Goal: Transaction & Acquisition: Book appointment/travel/reservation

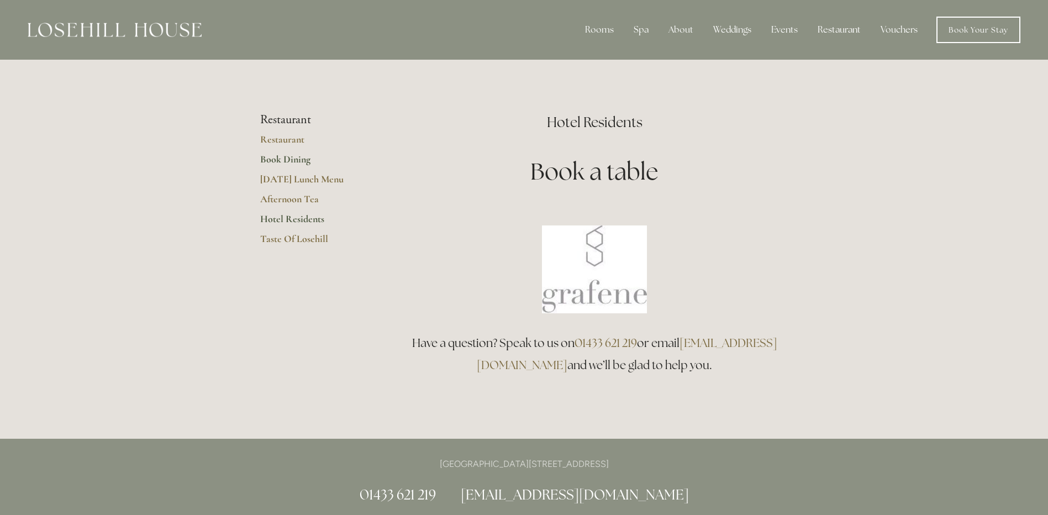
click at [281, 159] on link "Book Dining" at bounding box center [313, 163] width 106 height 20
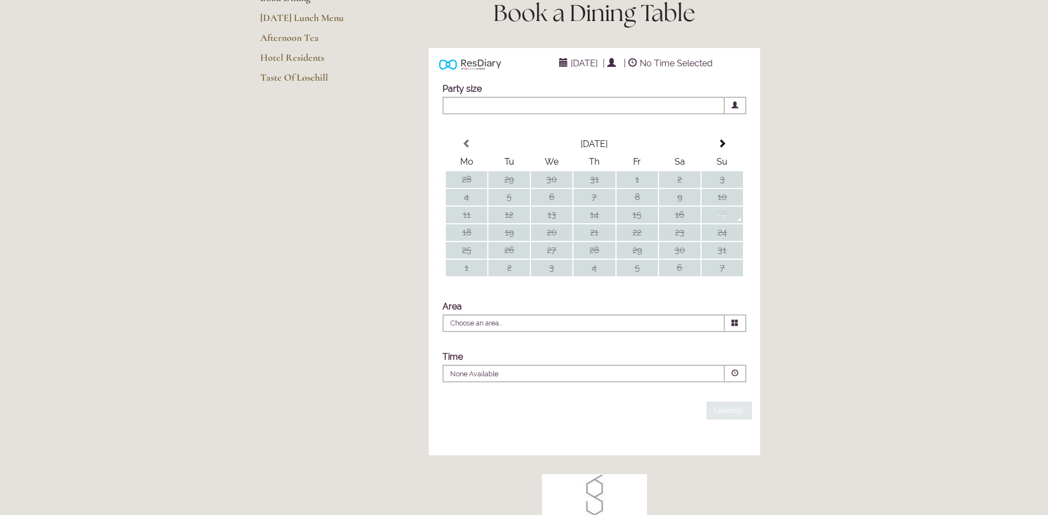
scroll to position [166, 0]
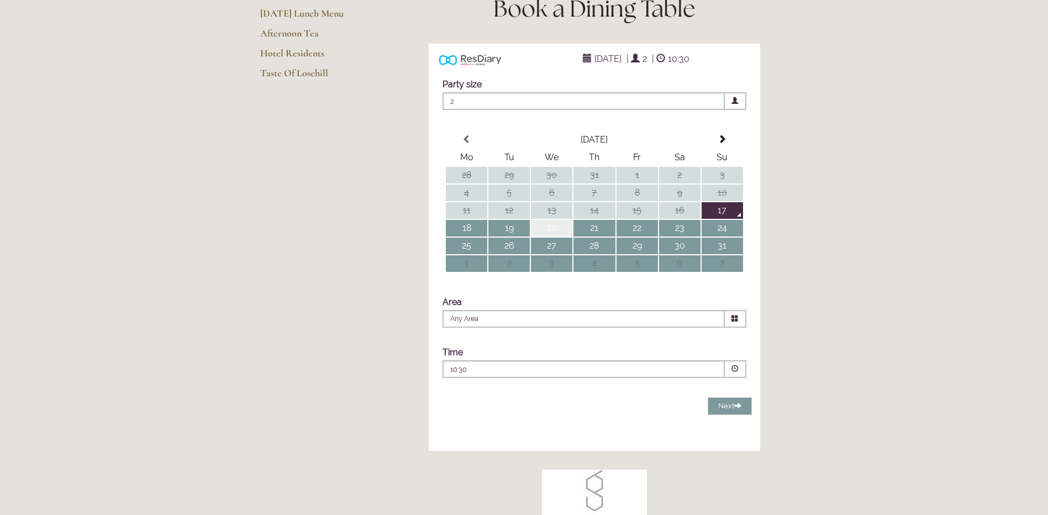
click at [554, 236] on td "20" at bounding box center [551, 228] width 41 height 17
click at [729, 328] on span at bounding box center [736, 319] width 22 height 18
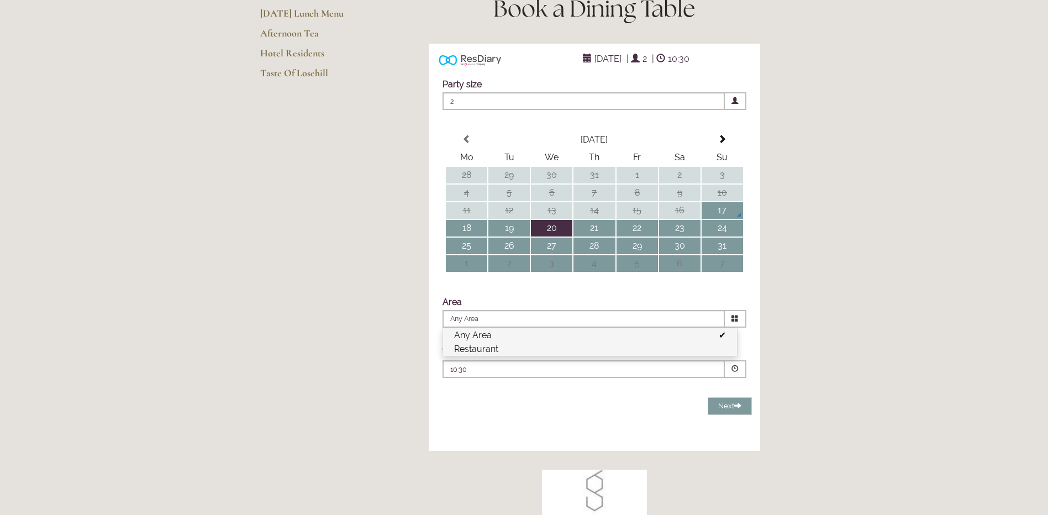
click at [472, 356] on li "Restaurant" at bounding box center [590, 349] width 294 height 14
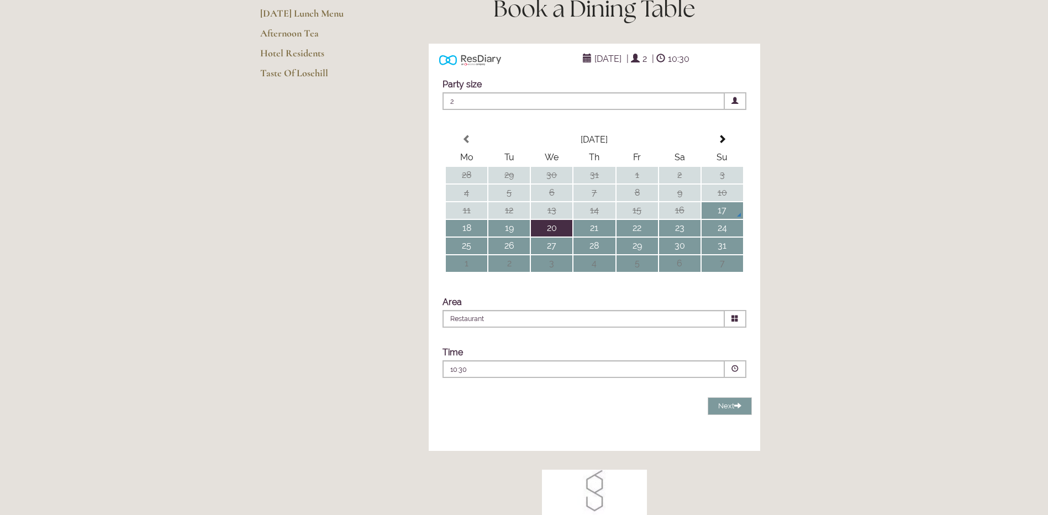
click at [734, 104] on span at bounding box center [735, 100] width 7 height 7
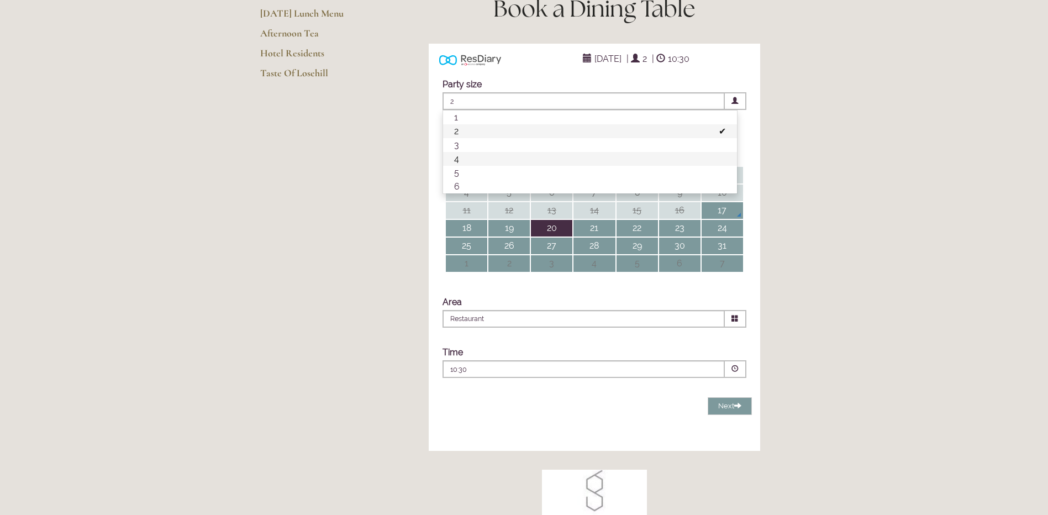
click at [455, 166] on li "4" at bounding box center [590, 159] width 294 height 14
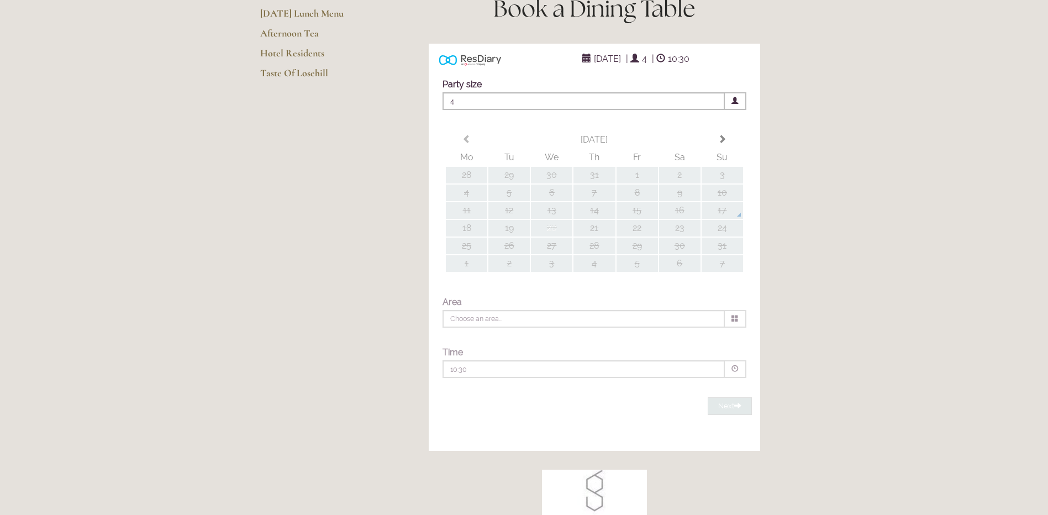
type input "Restaurant"
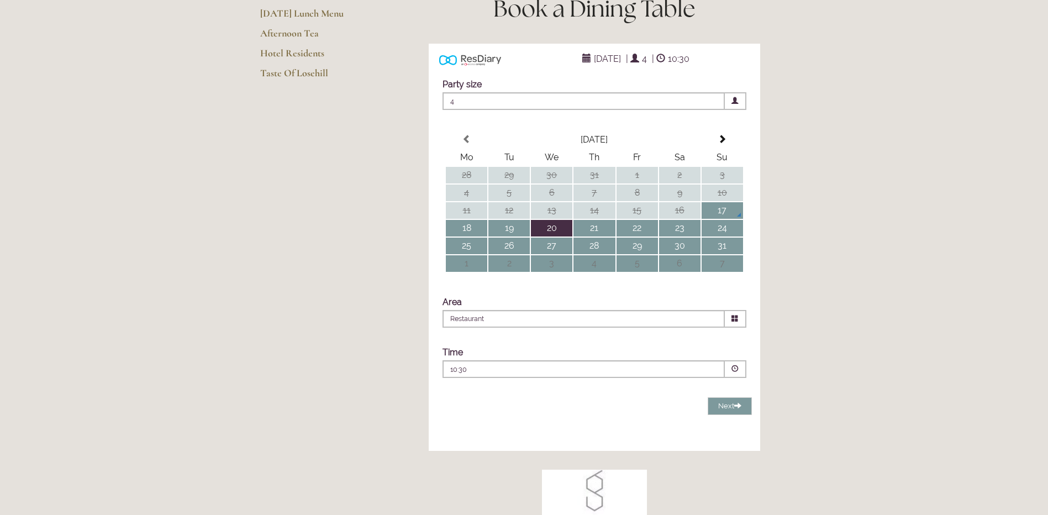
click at [733, 372] on span at bounding box center [735, 368] width 7 height 7
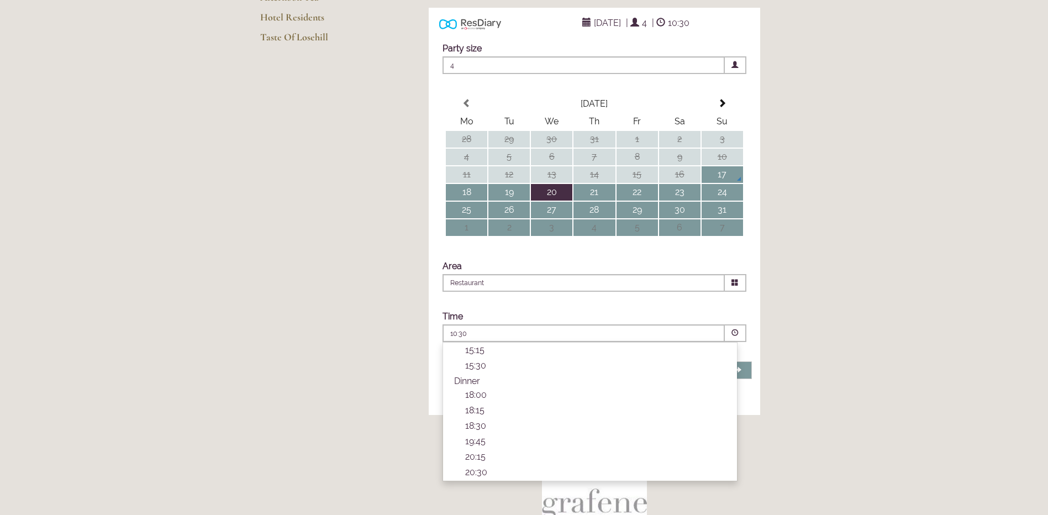
scroll to position [221, 0]
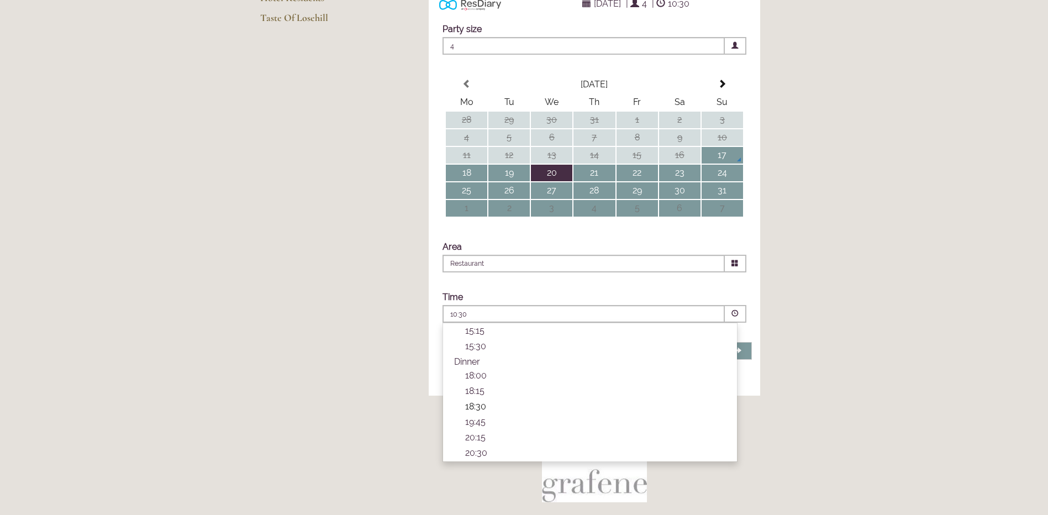
click at [470, 412] on p "18:30" at bounding box center [595, 406] width 261 height 10
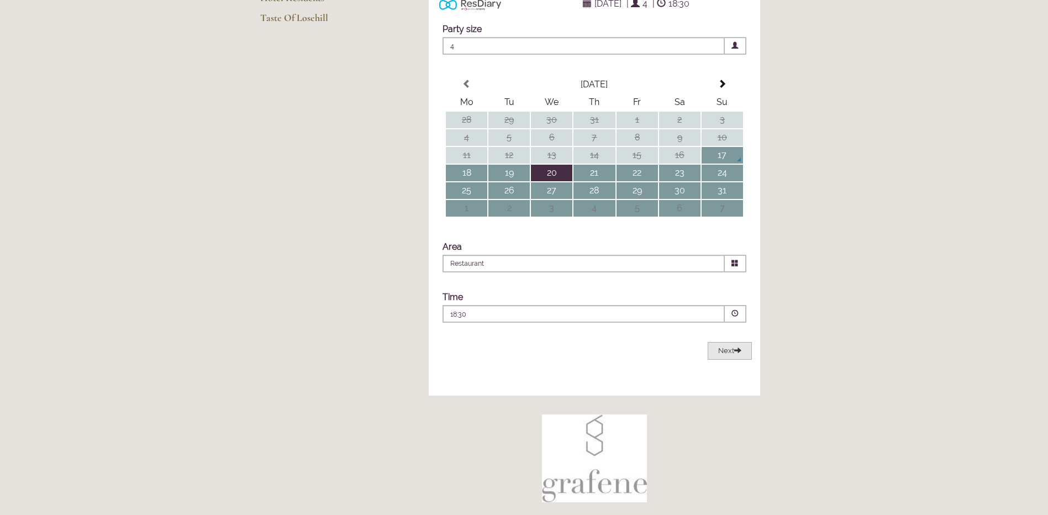
click at [729, 355] on span "Next" at bounding box center [729, 350] width 23 height 8
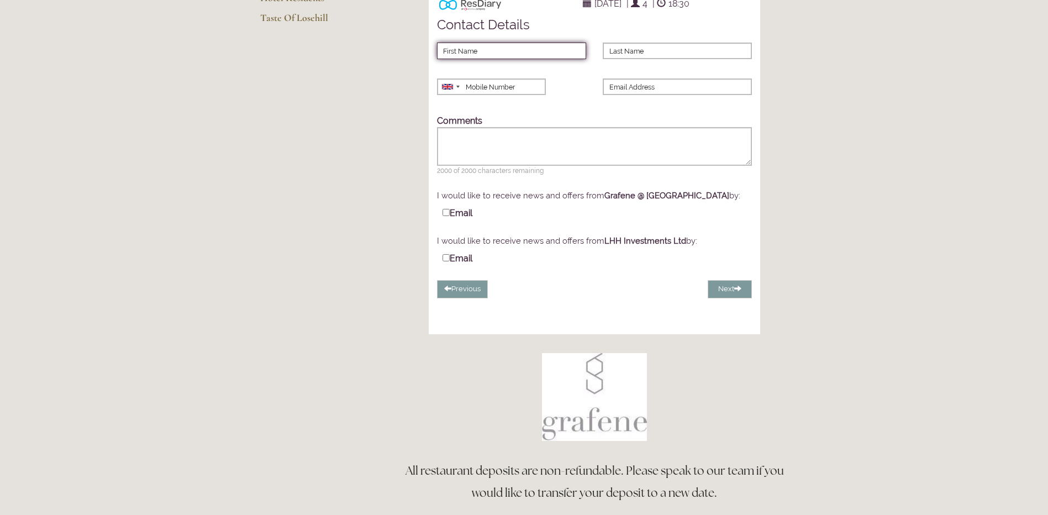
click at [469, 59] on input "First Name" at bounding box center [511, 51] width 149 height 17
type input "Grant"
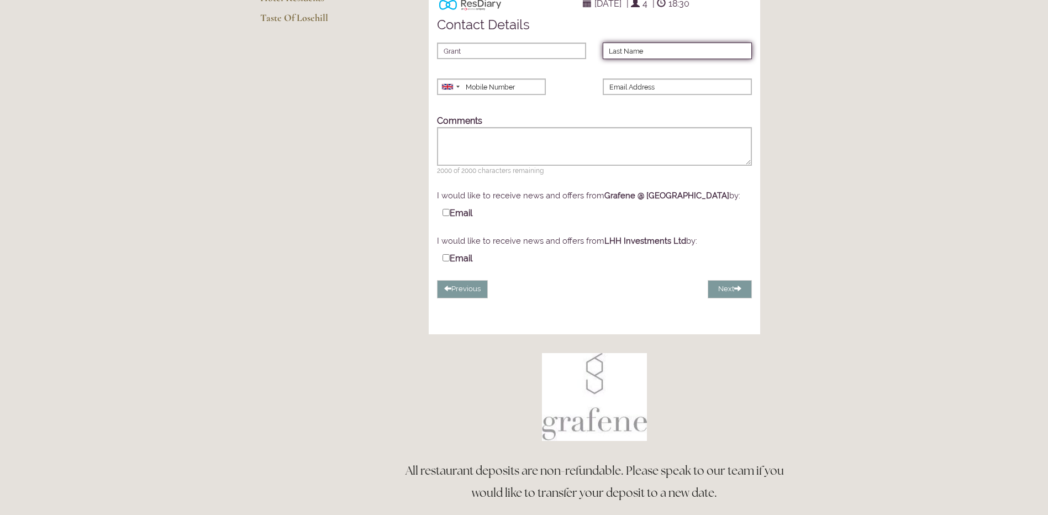
type input "[PERSON_NAME]"
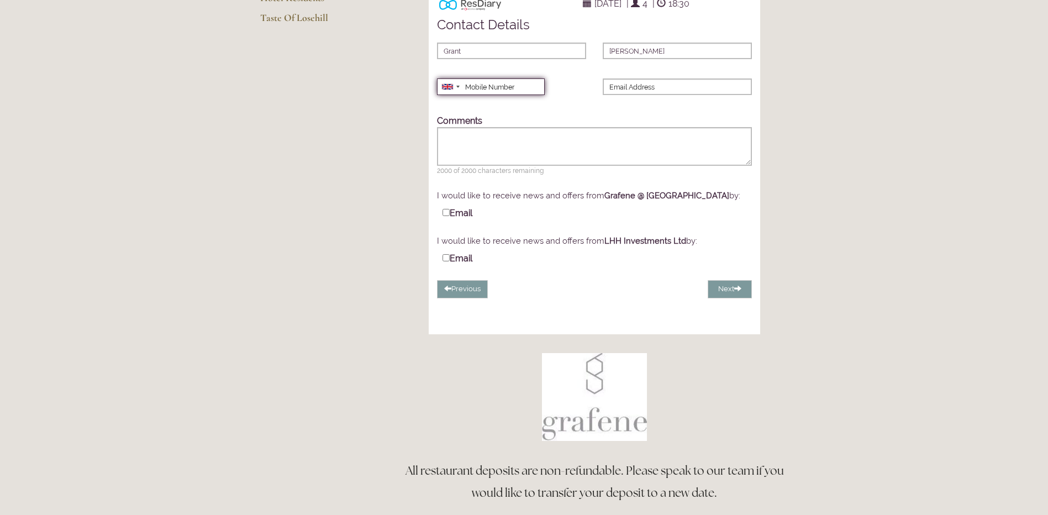
type input "07954100007"
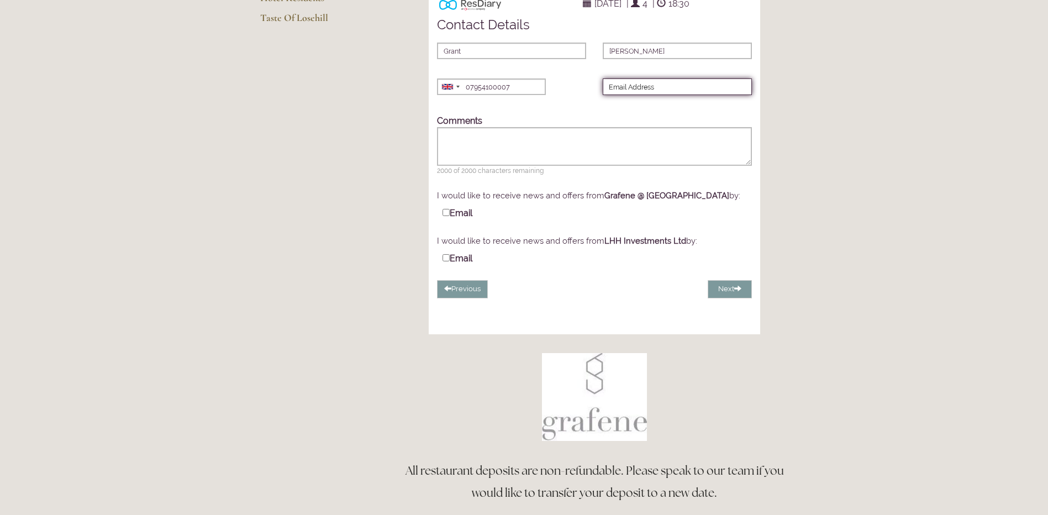
type input "[EMAIL_ADDRESS][DOMAIN_NAME]"
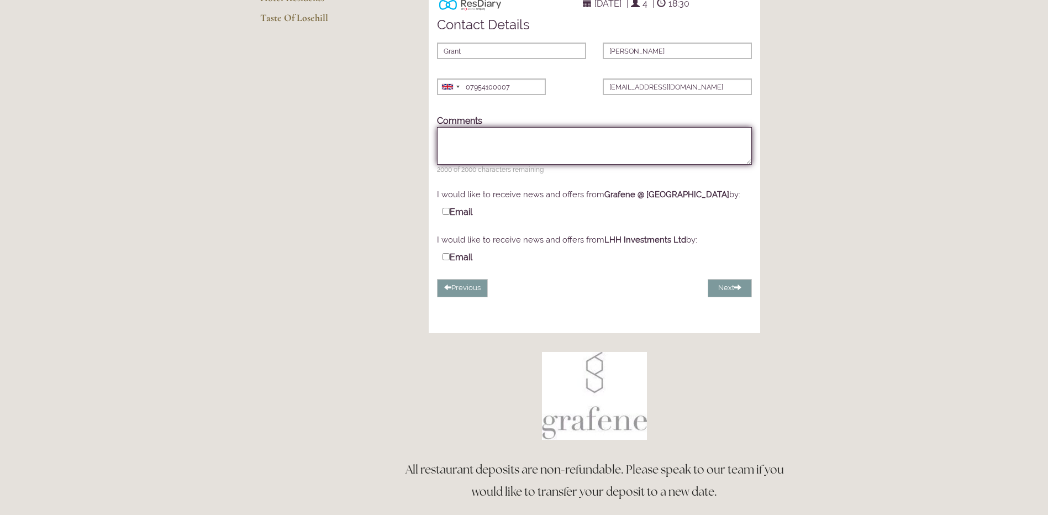
click at [470, 161] on textarea "Comments" at bounding box center [594, 146] width 315 height 38
type textarea "We are staying at the hotel"
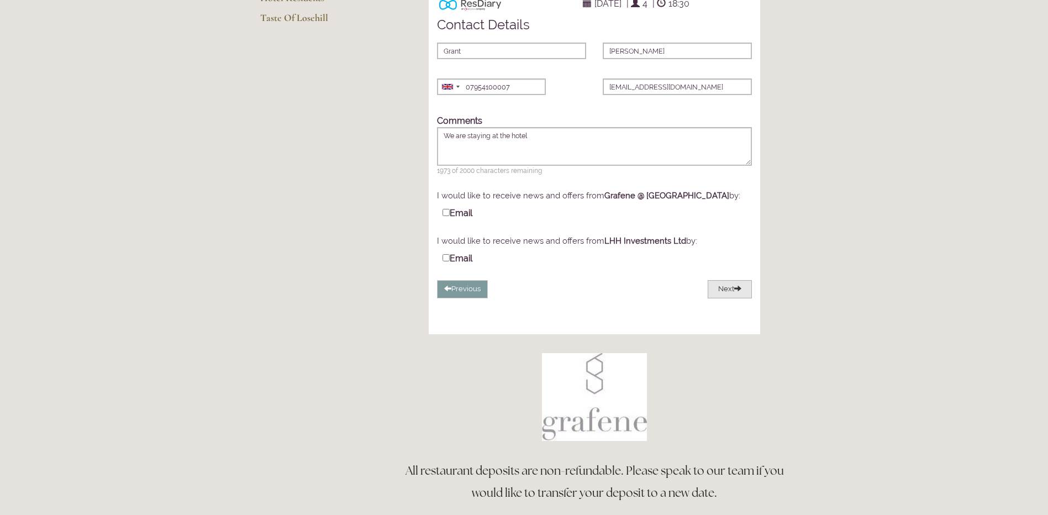
click at [732, 298] on button "Next" at bounding box center [730, 289] width 44 height 18
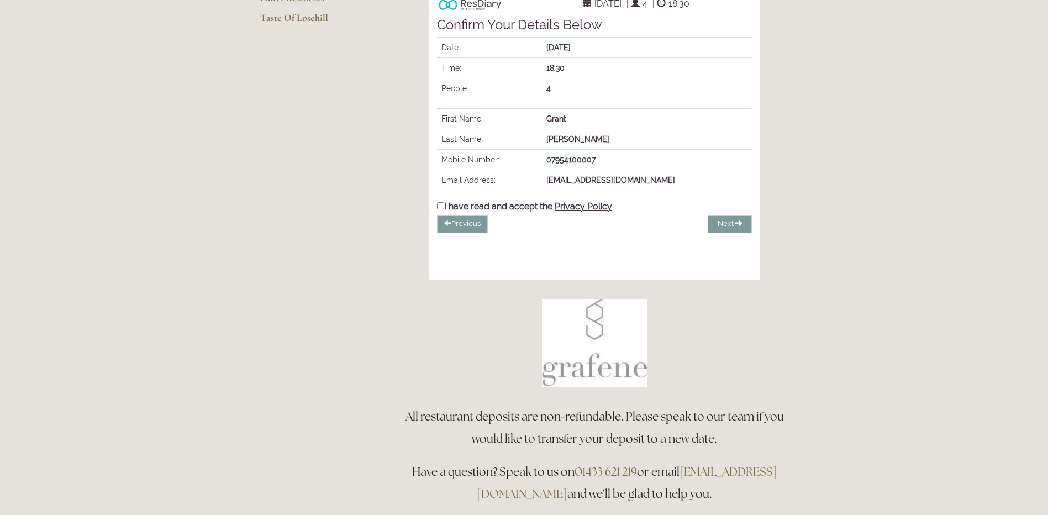
click at [440, 209] on input "I have read and accept the Privacy Policy" at bounding box center [440, 205] width 7 height 7
checkbox input "true"
click at [716, 228] on span "Complete Booking" at bounding box center [704, 223] width 64 height 8
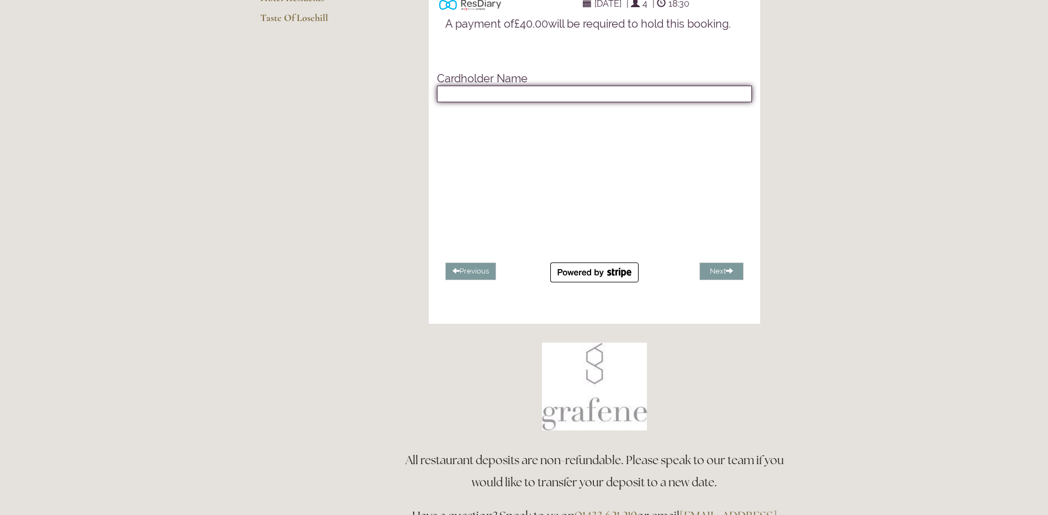
click at [469, 102] on input "text" at bounding box center [594, 94] width 315 height 17
type input "Mr [PERSON_NAME]"
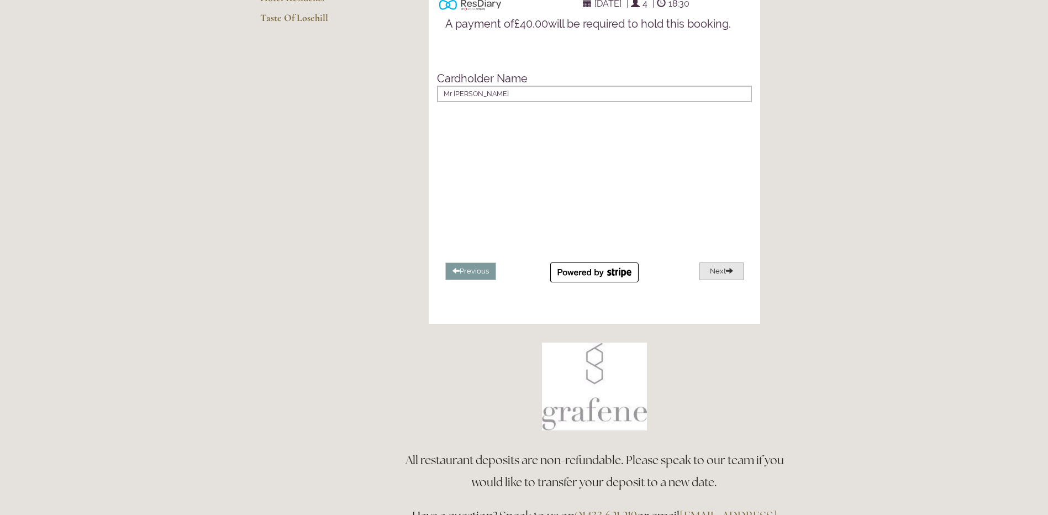
click at [722, 281] on button "Next" at bounding box center [722, 271] width 44 height 18
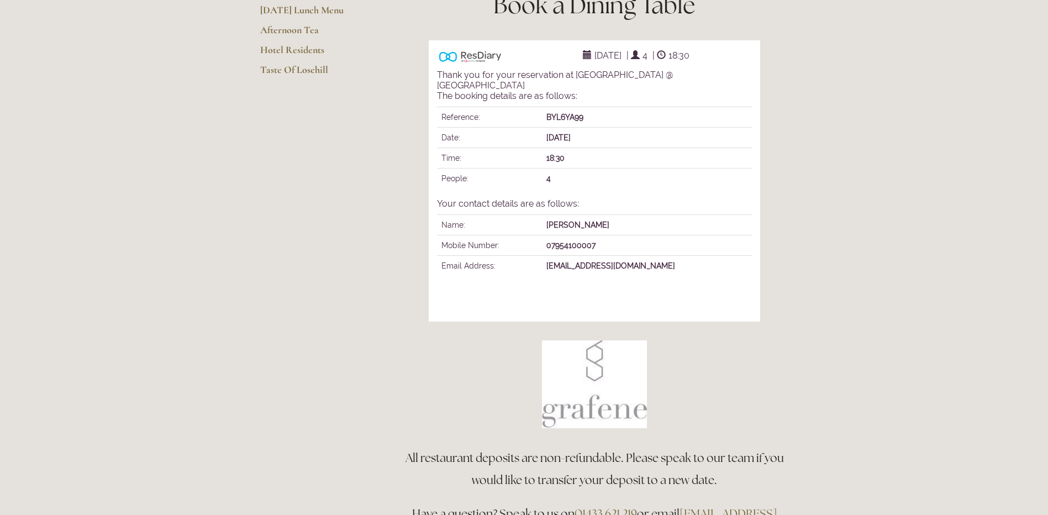
scroll to position [0, 0]
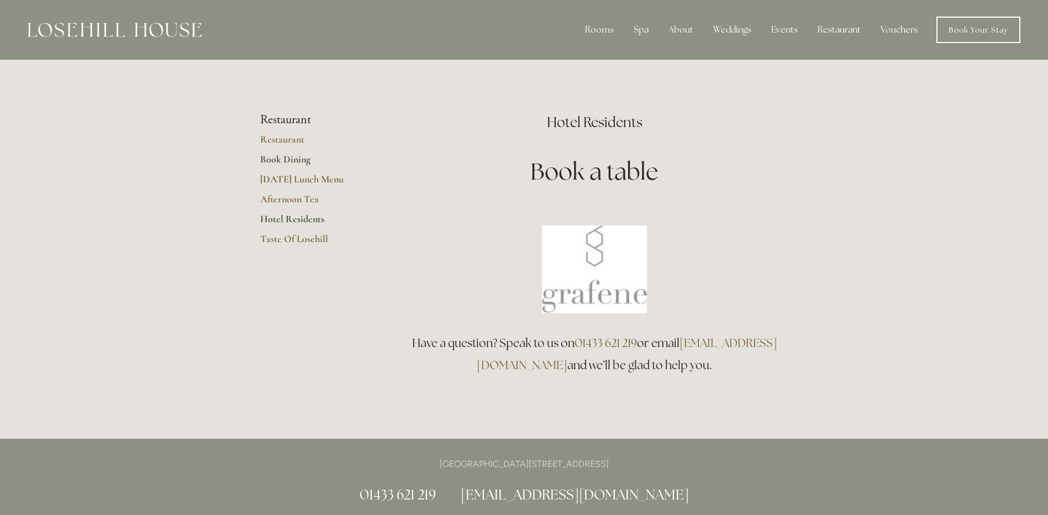
click at [285, 161] on link "Book Dining" at bounding box center [313, 163] width 106 height 20
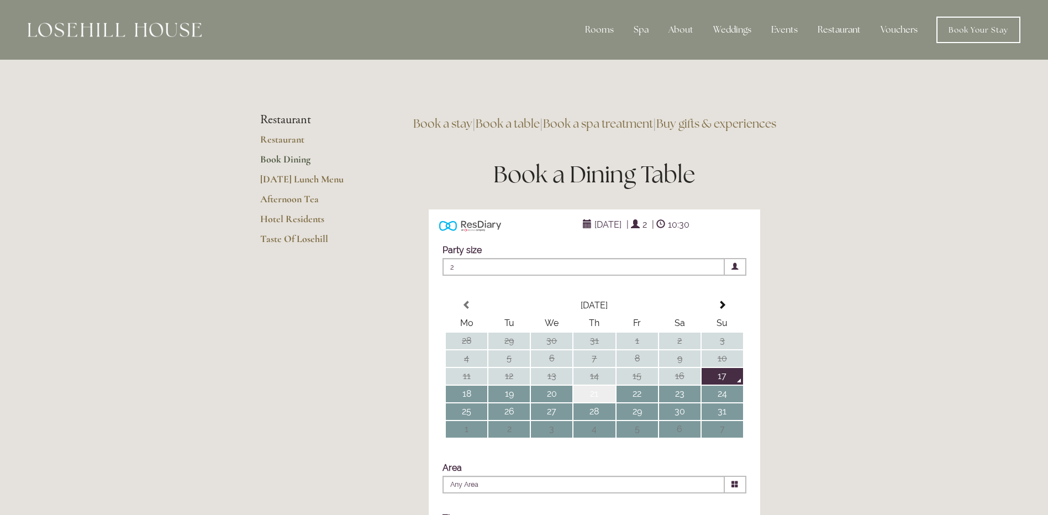
click at [595, 402] on td "21" at bounding box center [594, 394] width 41 height 17
click at [650, 233] on span "2" at bounding box center [645, 225] width 10 height 16
click at [661, 276] on span "2" at bounding box center [584, 267] width 282 height 18
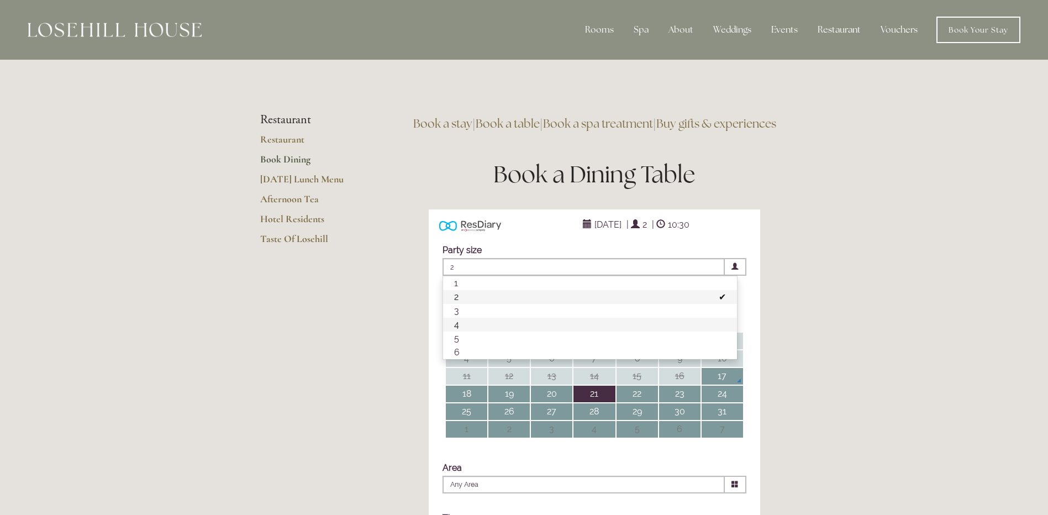
click at [454, 332] on li "4" at bounding box center [590, 325] width 294 height 14
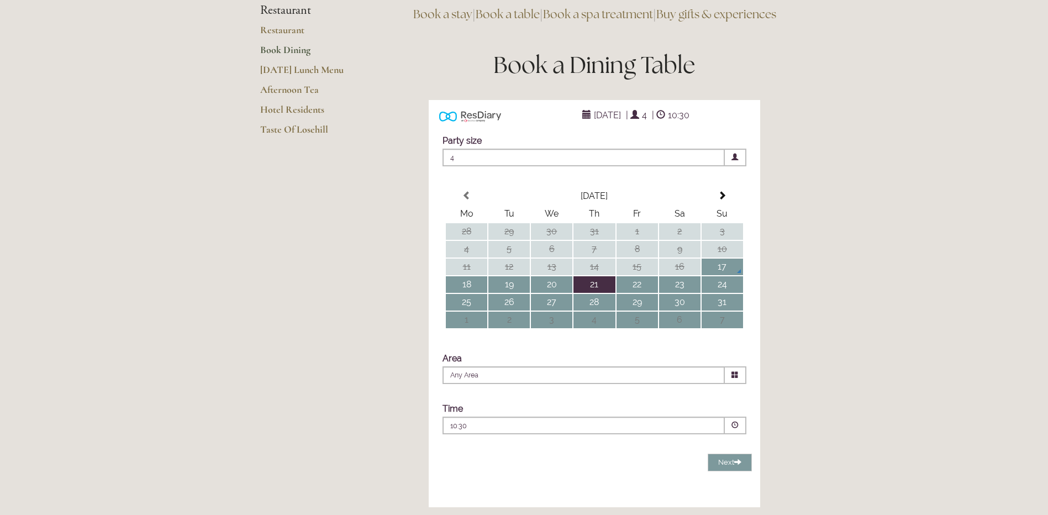
scroll to position [111, 0]
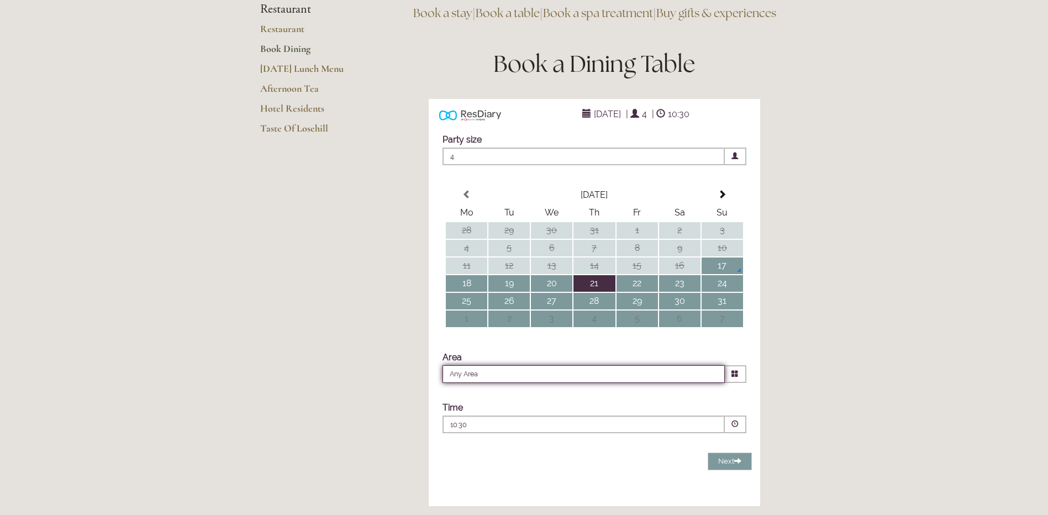
click at [514, 383] on input "Any Area" at bounding box center [584, 374] width 282 height 18
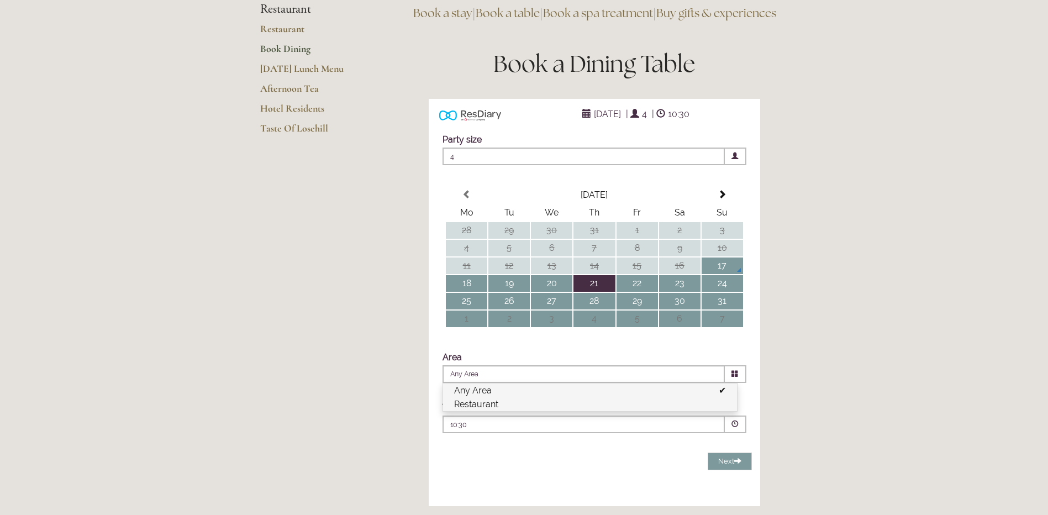
click at [482, 411] on li "Restaurant" at bounding box center [590, 404] width 294 height 14
type input "Restaurant"
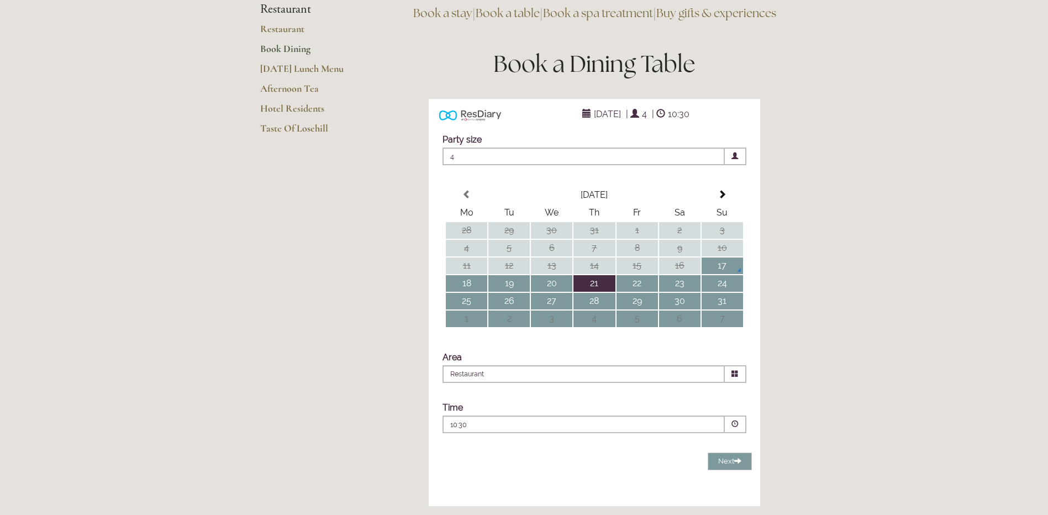
click at [476, 430] on p "10:30" at bounding box center [550, 425] width 200 height 10
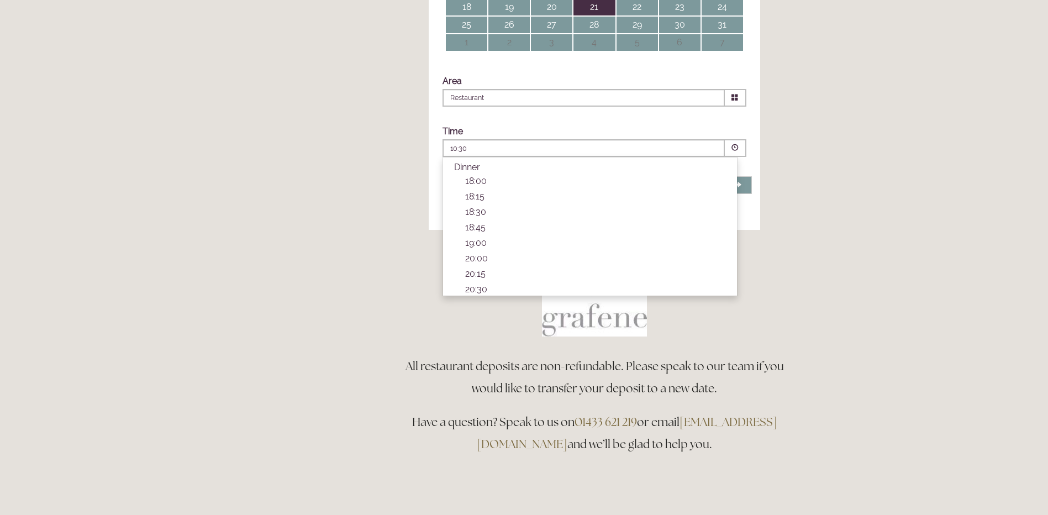
scroll to position [337, 0]
click at [476, 230] on p "18:45" at bounding box center [595, 225] width 261 height 10
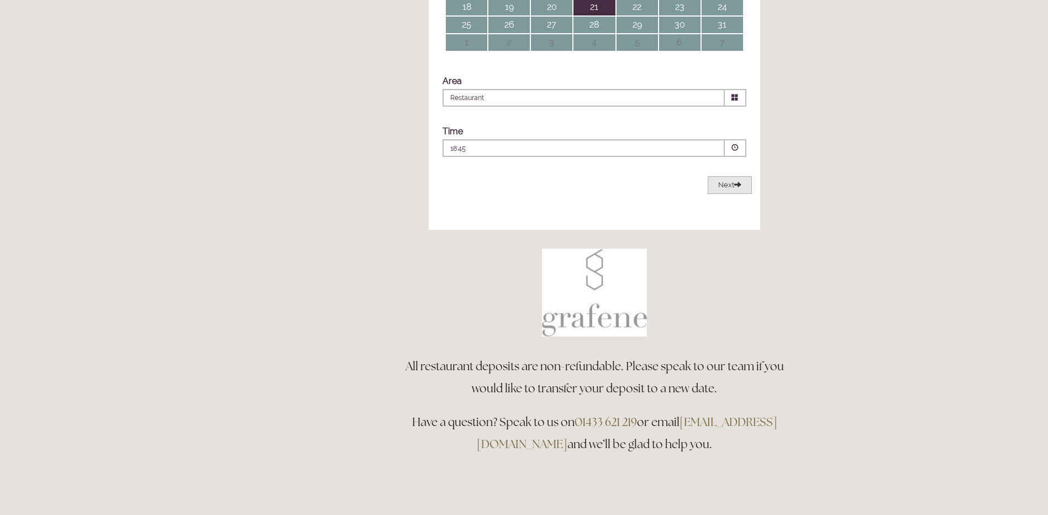
click at [730, 189] on span "Next" at bounding box center [729, 185] width 23 height 8
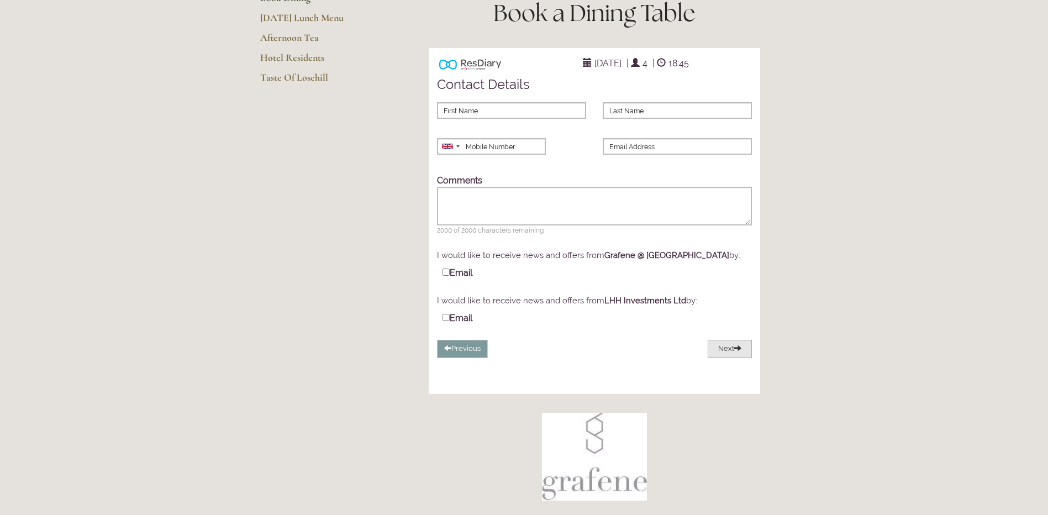
scroll to position [160, 0]
click at [493, 120] on input "First Name" at bounding box center [511, 112] width 149 height 17
type input "Grant"
type input "[PERSON_NAME]"
type input "07954100007"
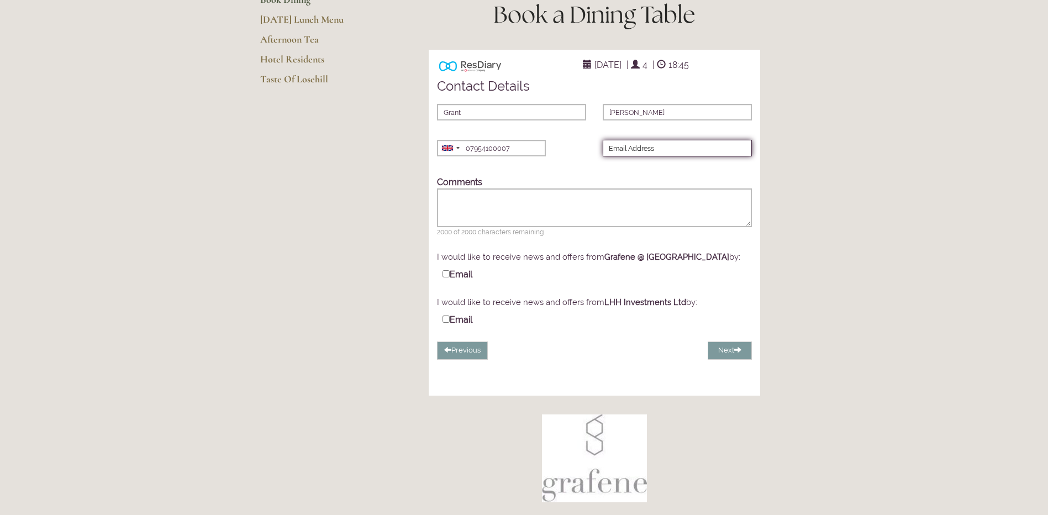
type input "[EMAIL_ADDRESS][DOMAIN_NAME]"
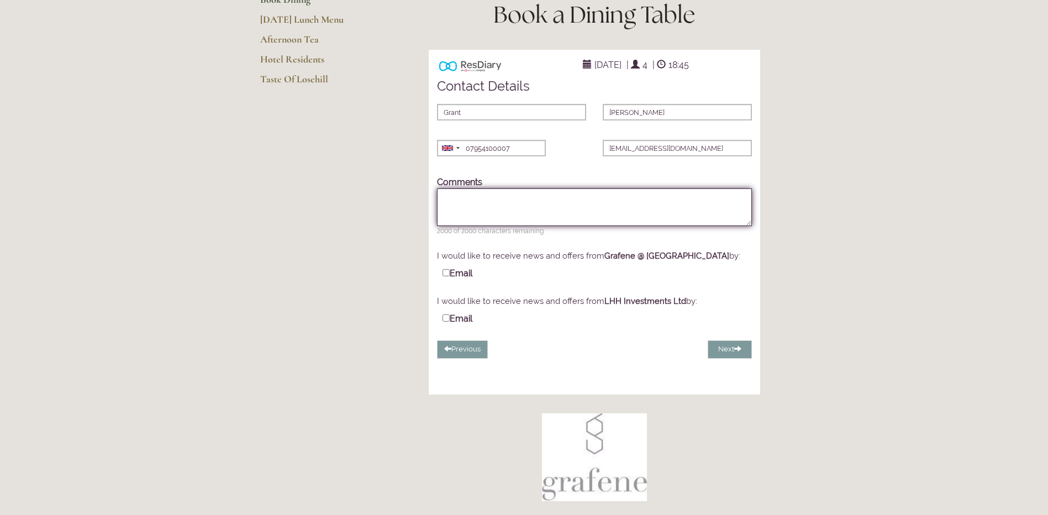
click at [475, 212] on textarea "Comments" at bounding box center [594, 207] width 315 height 38
type textarea "We are staying at the hotel"
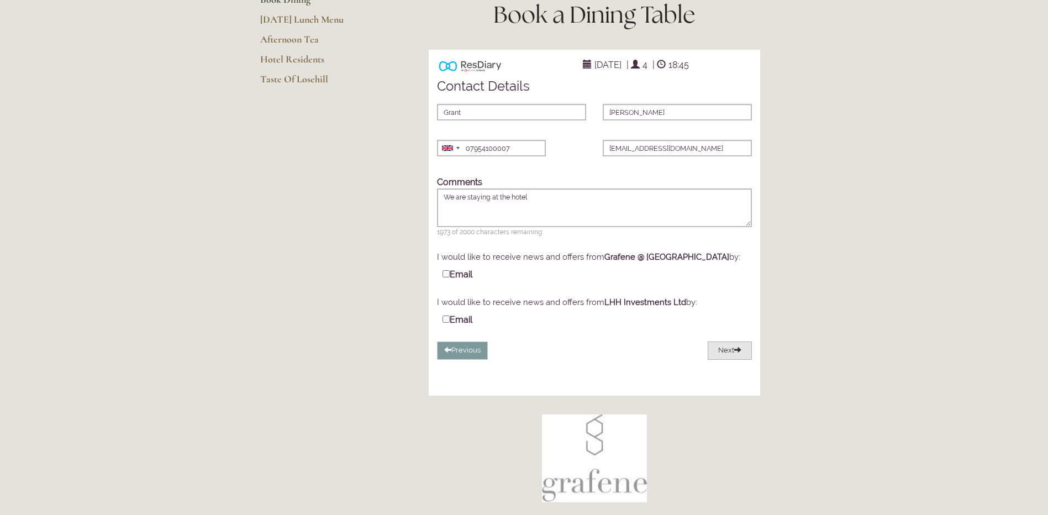
click at [729, 360] on button "Next" at bounding box center [730, 350] width 44 height 18
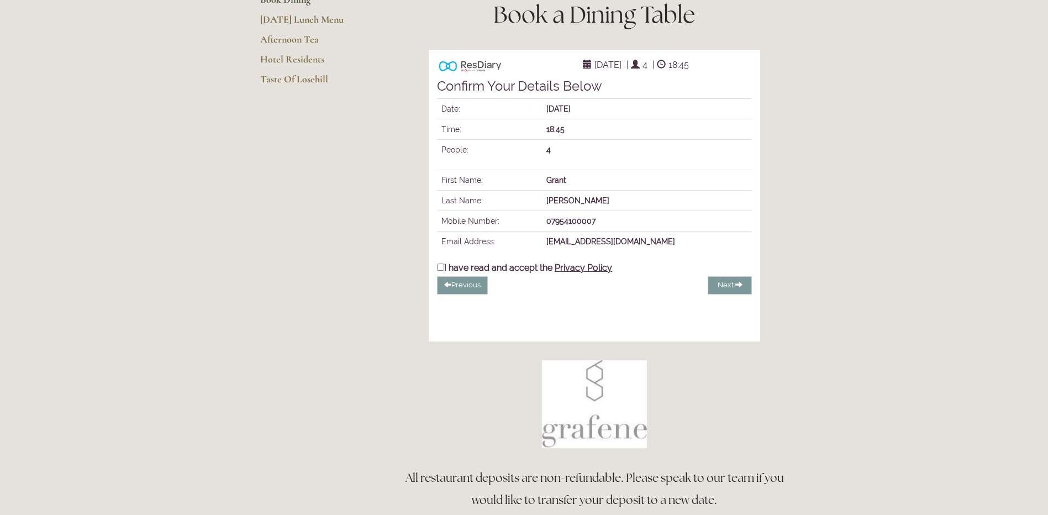
click at [443, 271] on input "I have read and accept the Privacy Policy" at bounding box center [440, 267] width 7 height 7
checkbox input "true"
click at [692, 289] on span "Complete Booking" at bounding box center [704, 285] width 64 height 8
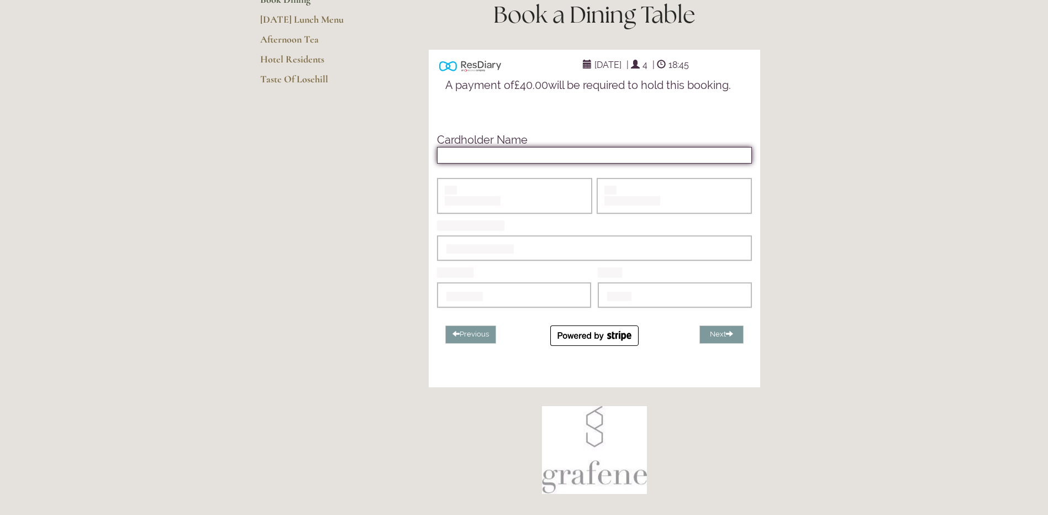
click at [477, 164] on input "text" at bounding box center [594, 155] width 315 height 17
type input "Mr [PERSON_NAME]"
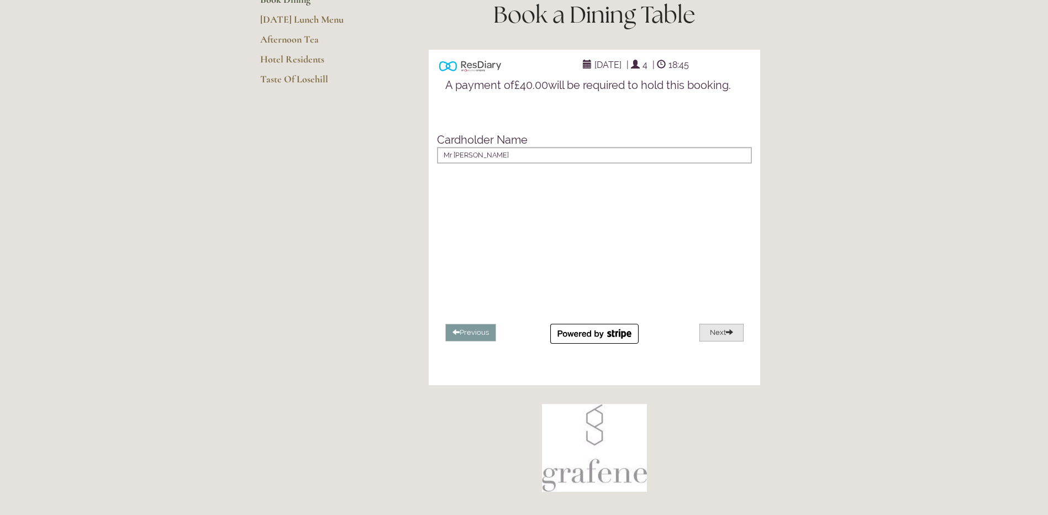
click at [717, 342] on button "Next" at bounding box center [722, 333] width 44 height 18
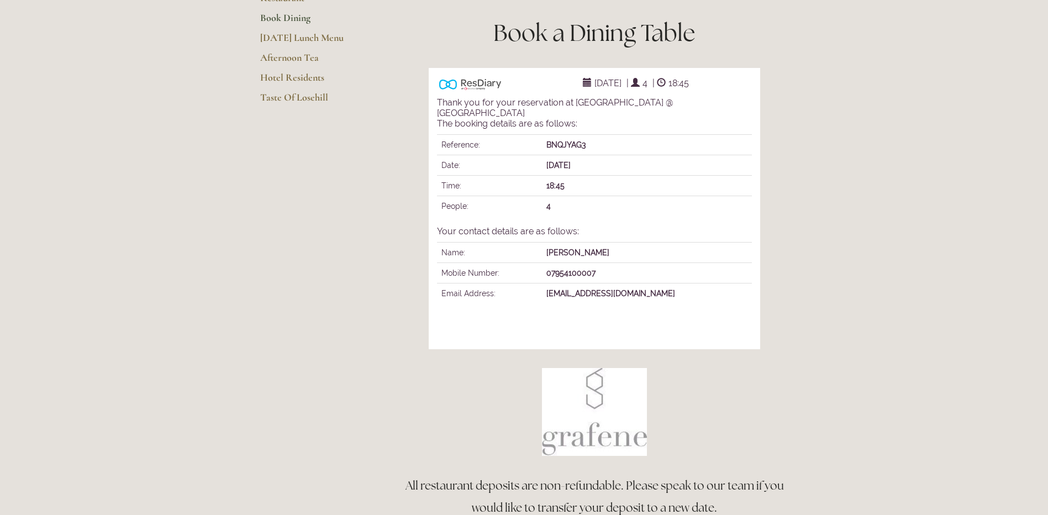
scroll to position [0, 0]
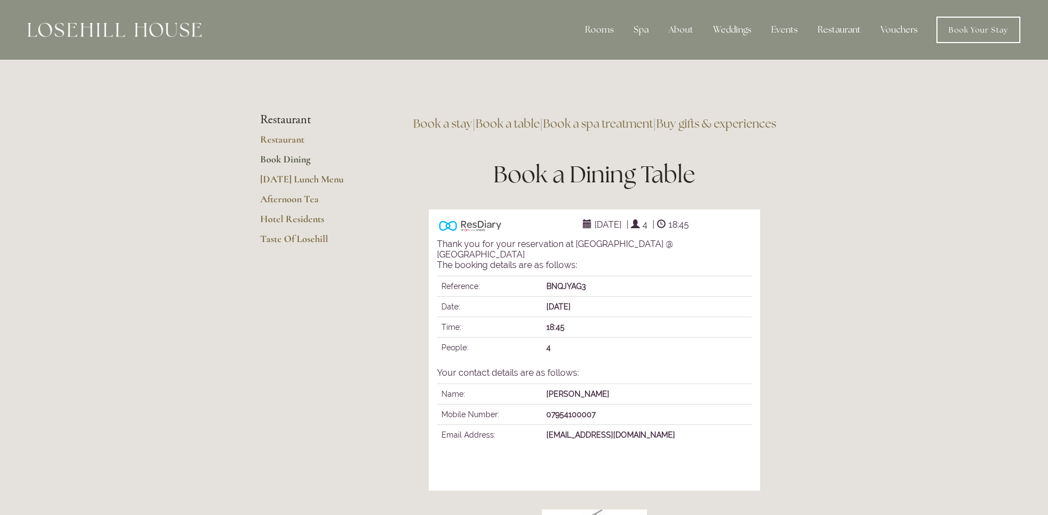
click at [283, 155] on link "Book Dining" at bounding box center [313, 163] width 106 height 20
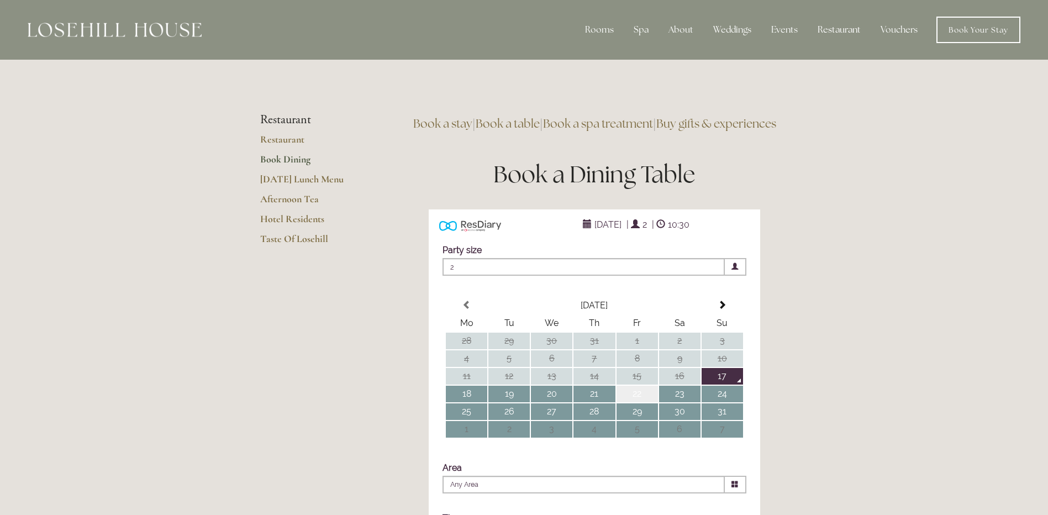
click at [641, 402] on td "22" at bounding box center [637, 394] width 41 height 17
click at [738, 270] on span at bounding box center [735, 266] width 7 height 7
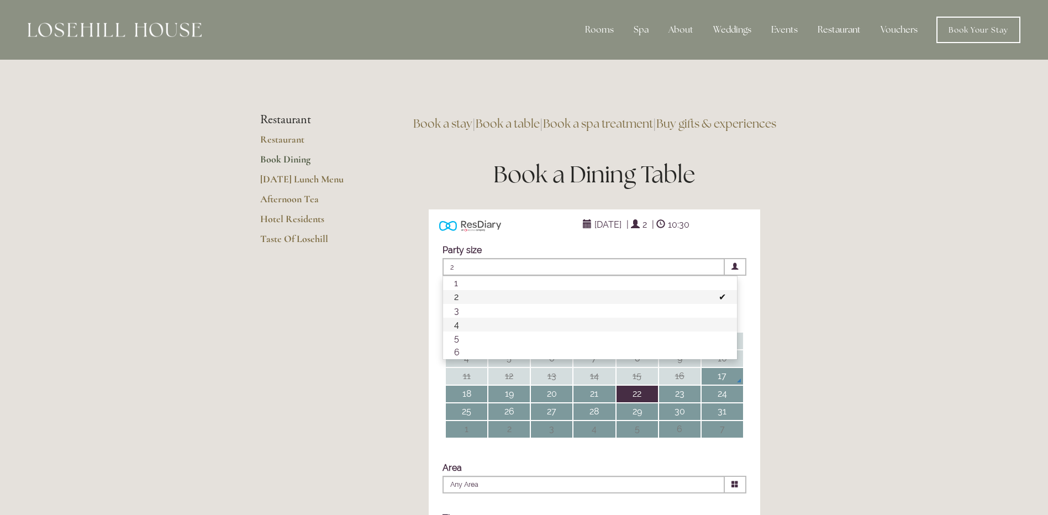
click at [464, 332] on li "4" at bounding box center [590, 325] width 294 height 14
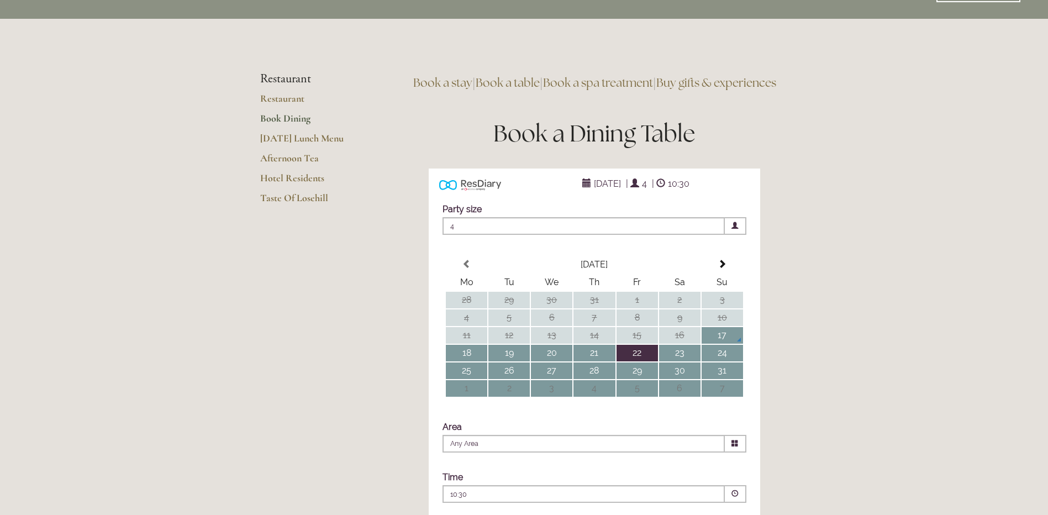
scroll to position [111, 0]
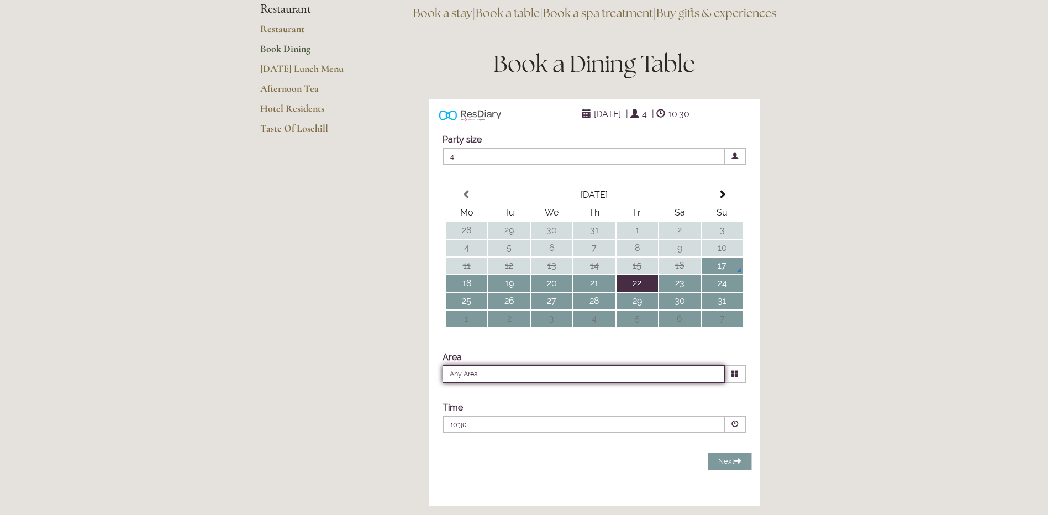
click at [505, 383] on input "Any Area" at bounding box center [584, 374] width 282 height 18
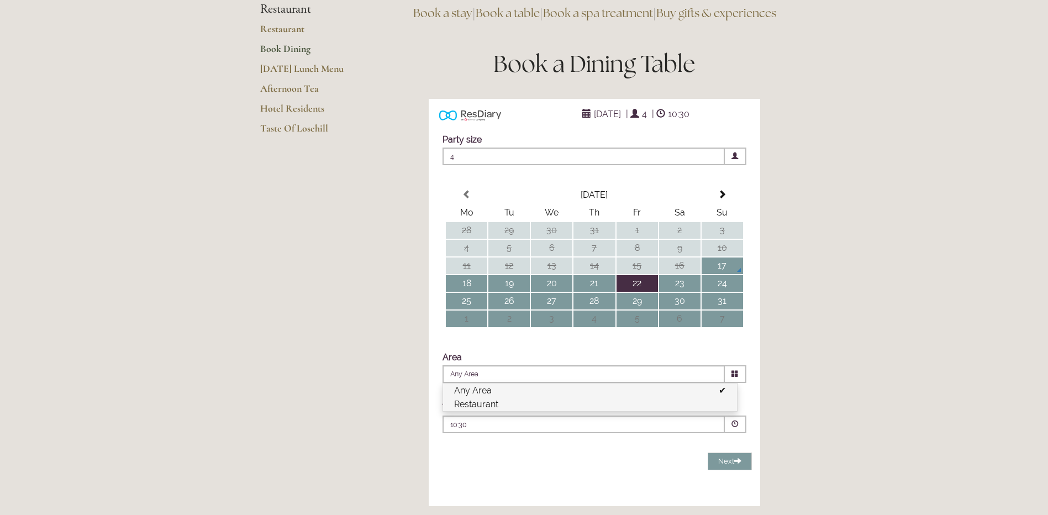
click at [492, 411] on li "Restaurant" at bounding box center [590, 404] width 294 height 14
type input "Restaurant"
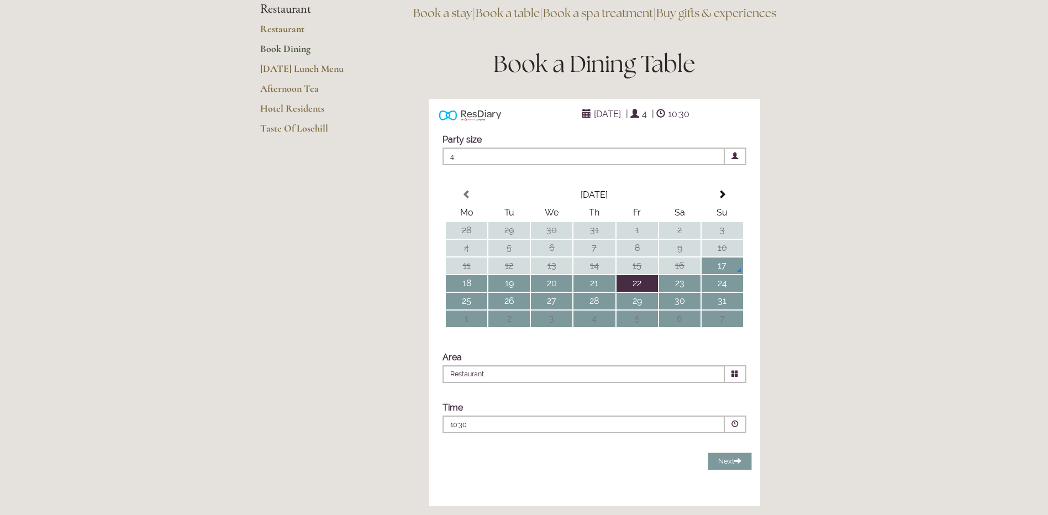
click at [492, 430] on p "10:30" at bounding box center [550, 425] width 200 height 10
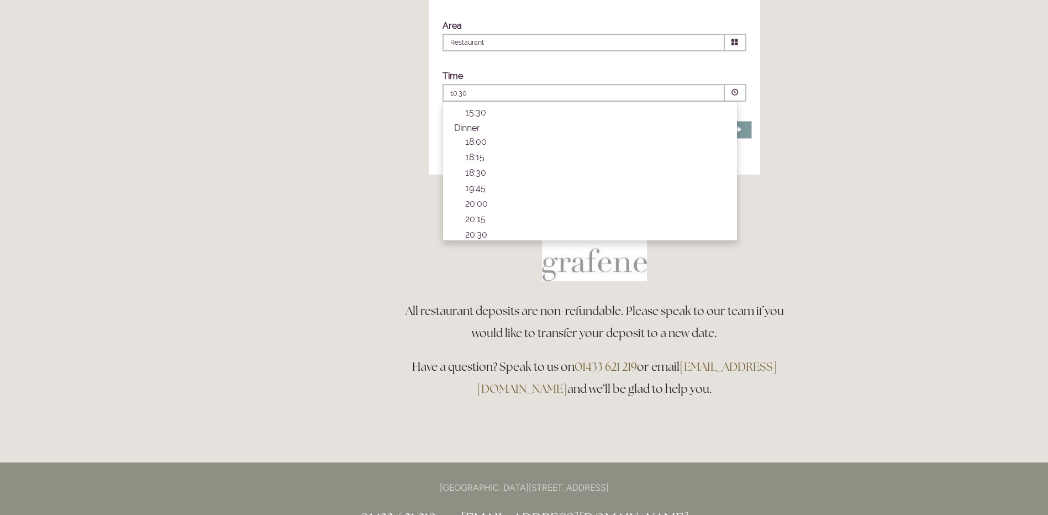
scroll to position [321, 0]
click at [474, 175] on p "18:30" at bounding box center [595, 170] width 261 height 10
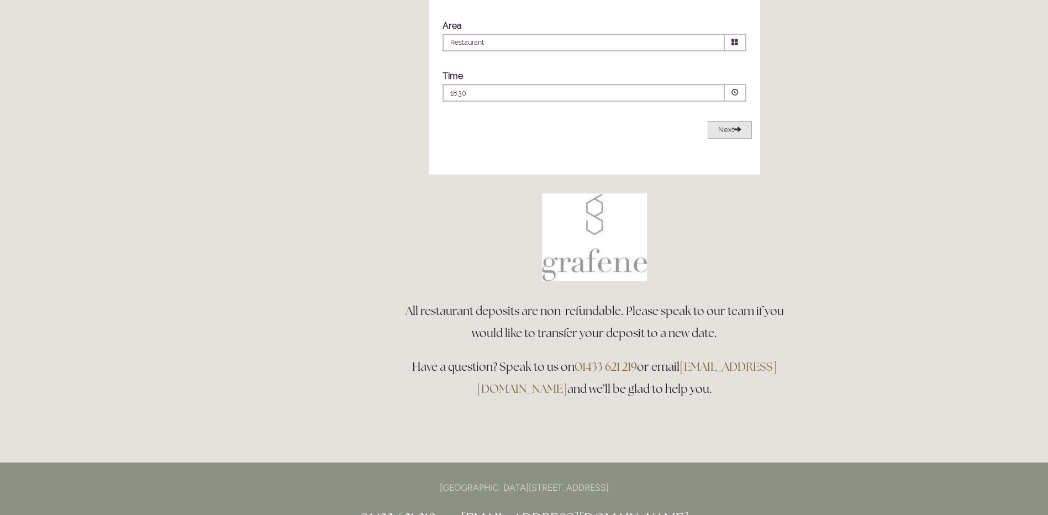
click at [731, 134] on span "Next" at bounding box center [729, 129] width 23 height 8
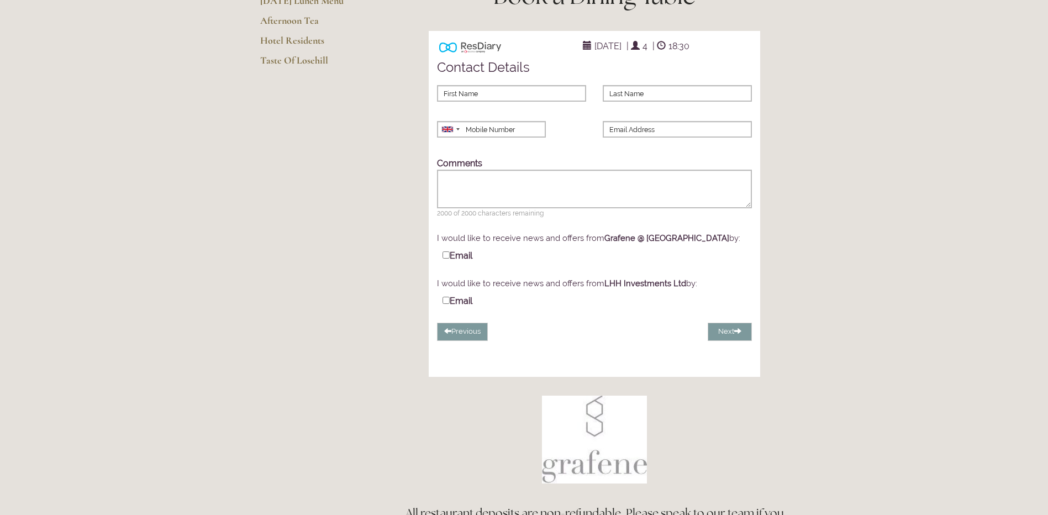
scroll to position [160, 0]
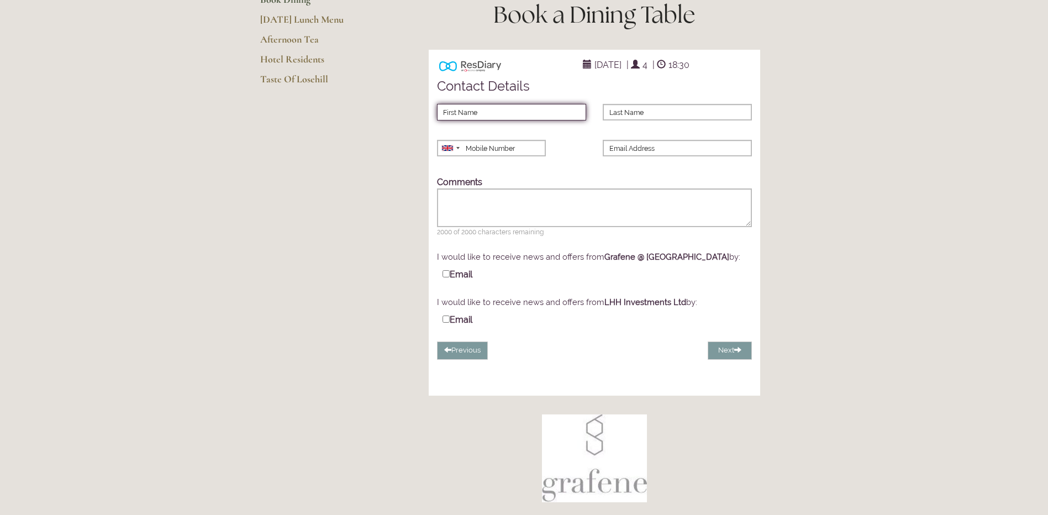
click at [471, 120] on input "First Name" at bounding box center [511, 112] width 149 height 17
type input "Grant"
type input "[PERSON_NAME]"
type input "07954100007"
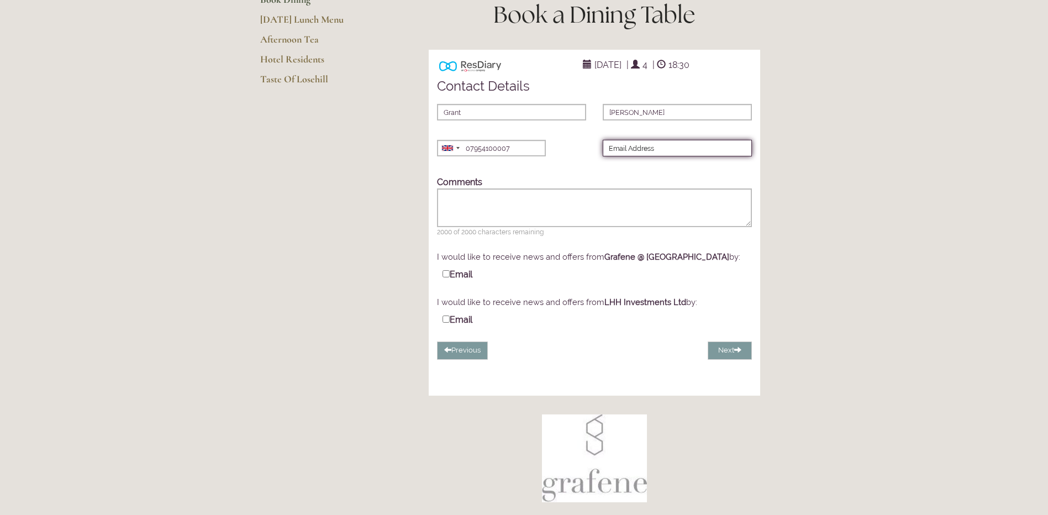
type input "[EMAIL_ADDRESS][DOMAIN_NAME]"
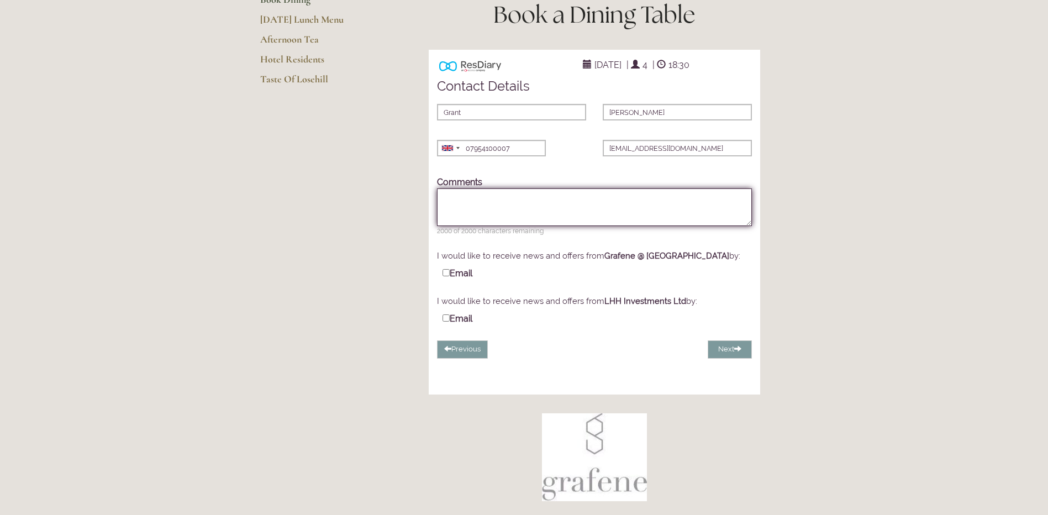
click at [472, 223] on textarea "Comments" at bounding box center [594, 207] width 315 height 38
type textarea "We are staying at the hotel"
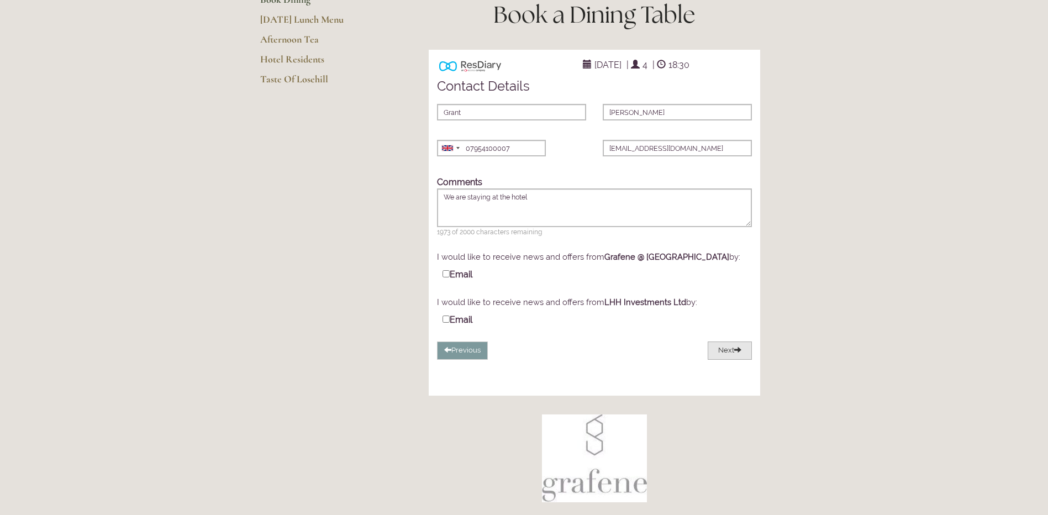
click at [739, 353] on span at bounding box center [737, 349] width 7 height 7
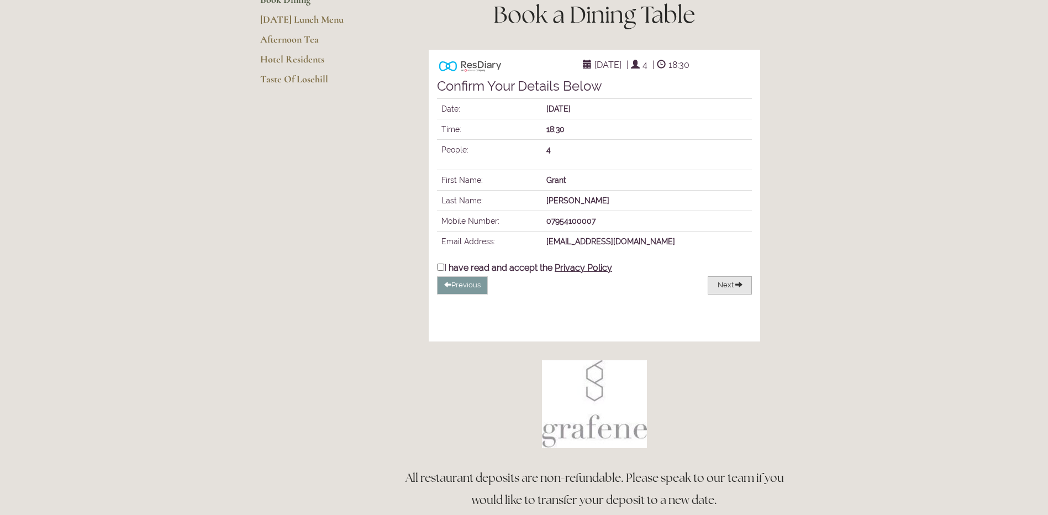
click at [730, 289] on span "Next" at bounding box center [726, 285] width 16 height 8
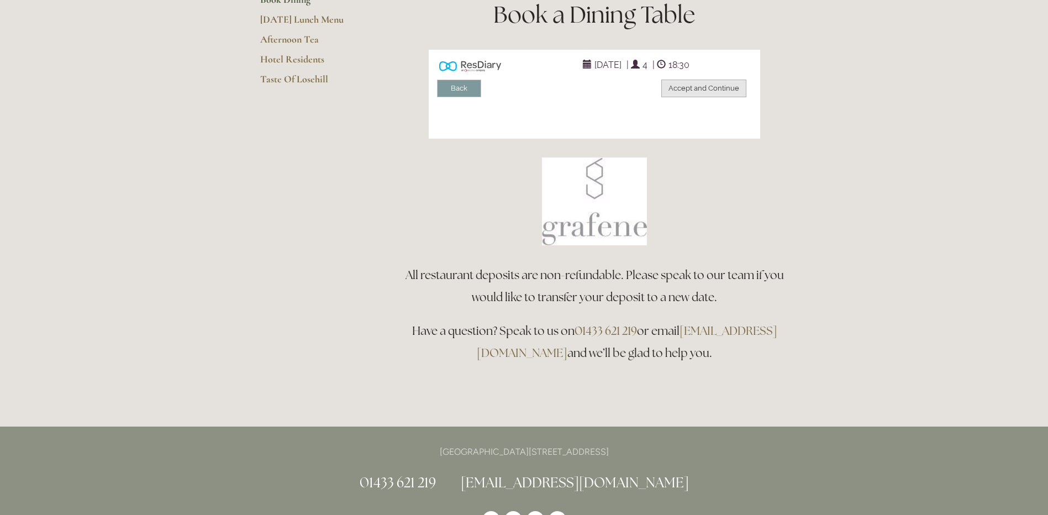
click at [703, 98] on button "Accept and Continue" at bounding box center [703, 89] width 85 height 18
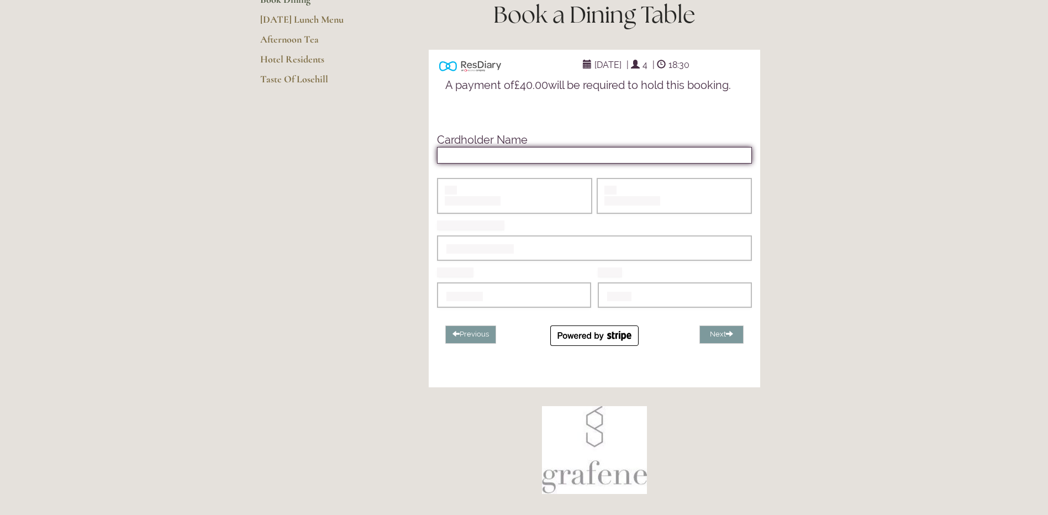
click at [501, 164] on input "text" at bounding box center [594, 155] width 315 height 17
type input "Mr [PERSON_NAME]"
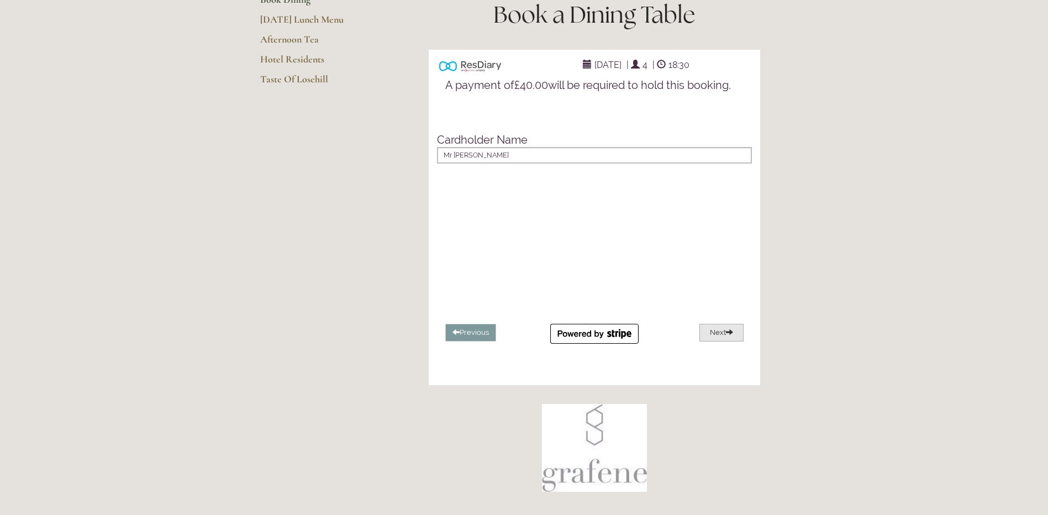
click at [721, 342] on button "Next" at bounding box center [722, 333] width 44 height 18
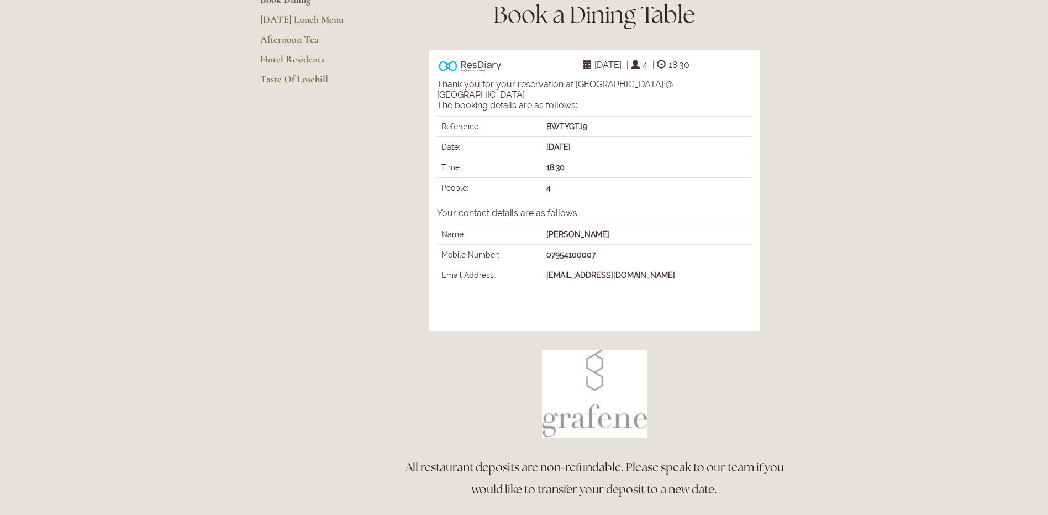
click at [369, 222] on main "Restaurant Restaurant Book Dining [DATE] Lunch Menu Afternoon Tea Hotel Residen…" at bounding box center [525, 259] width 564 height 718
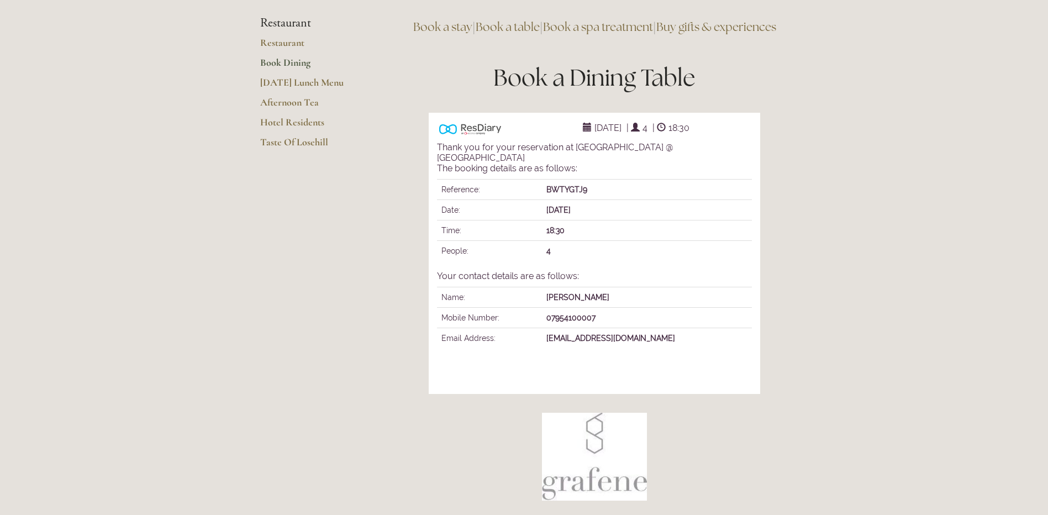
scroll to position [0, 0]
